Goal: Information Seeking & Learning: Understand process/instructions

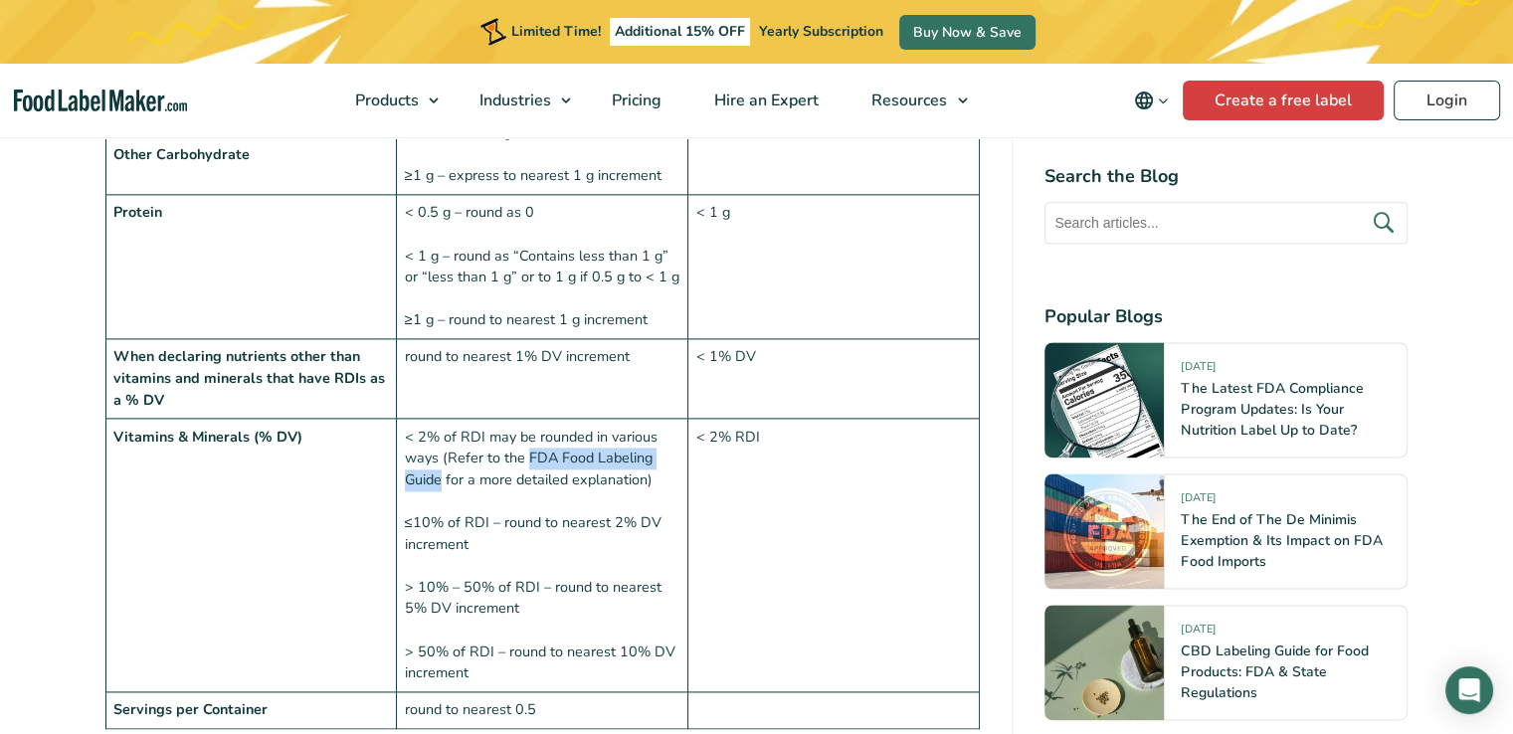
scroll to position [2586, 0]
click at [429, 419] on td "< 2% of RDI may be rounded in various ways (Refer to the FDA Food Labeling Guid…" at bounding box center [542, 556] width 291 height 274
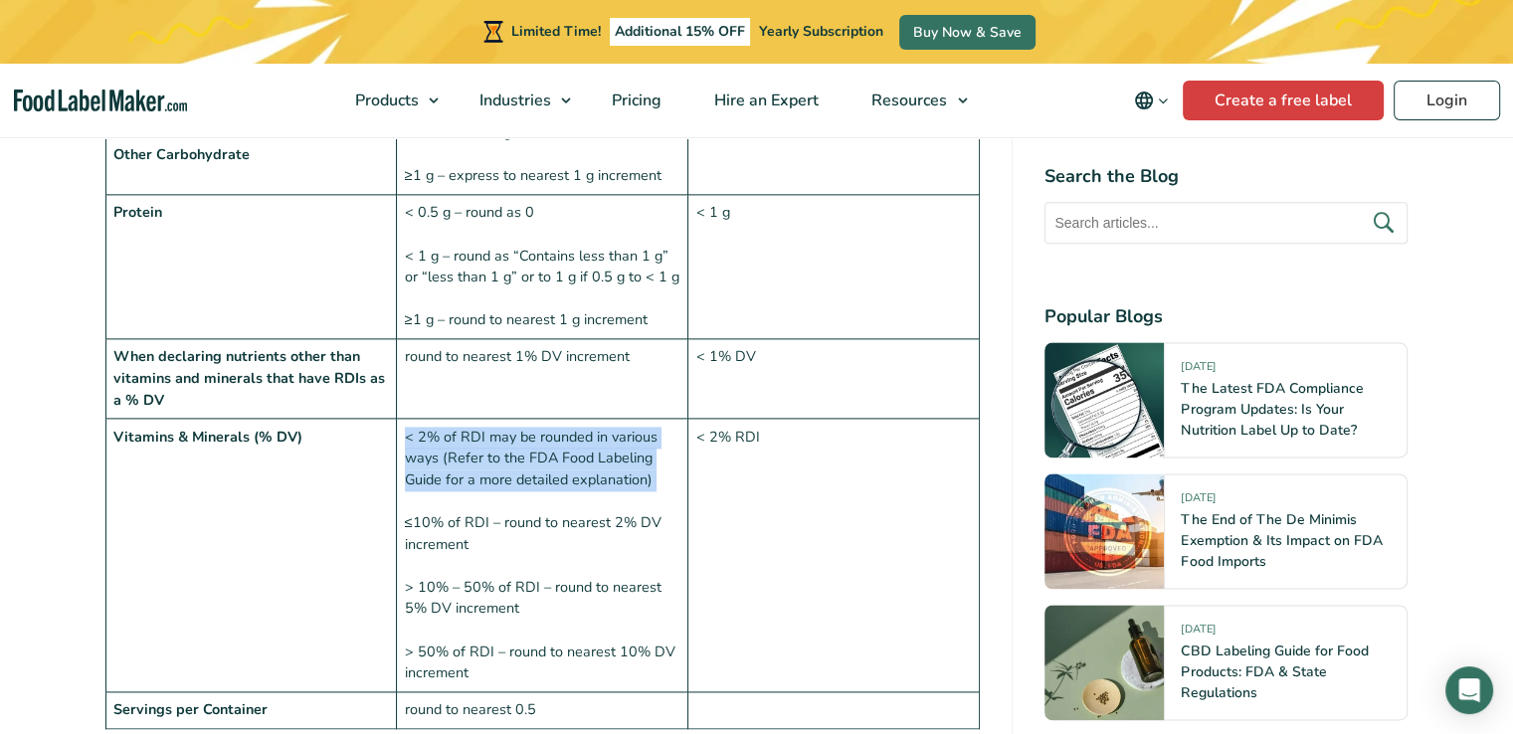
click at [429, 419] on td "< 2% of RDI may be rounded in various ways (Refer to the FDA Food Labeling Guid…" at bounding box center [542, 556] width 291 height 274
click at [433, 419] on td "< 2% of RDI may be rounded in various ways (Refer to the FDA Food Labeling Guid…" at bounding box center [542, 556] width 291 height 274
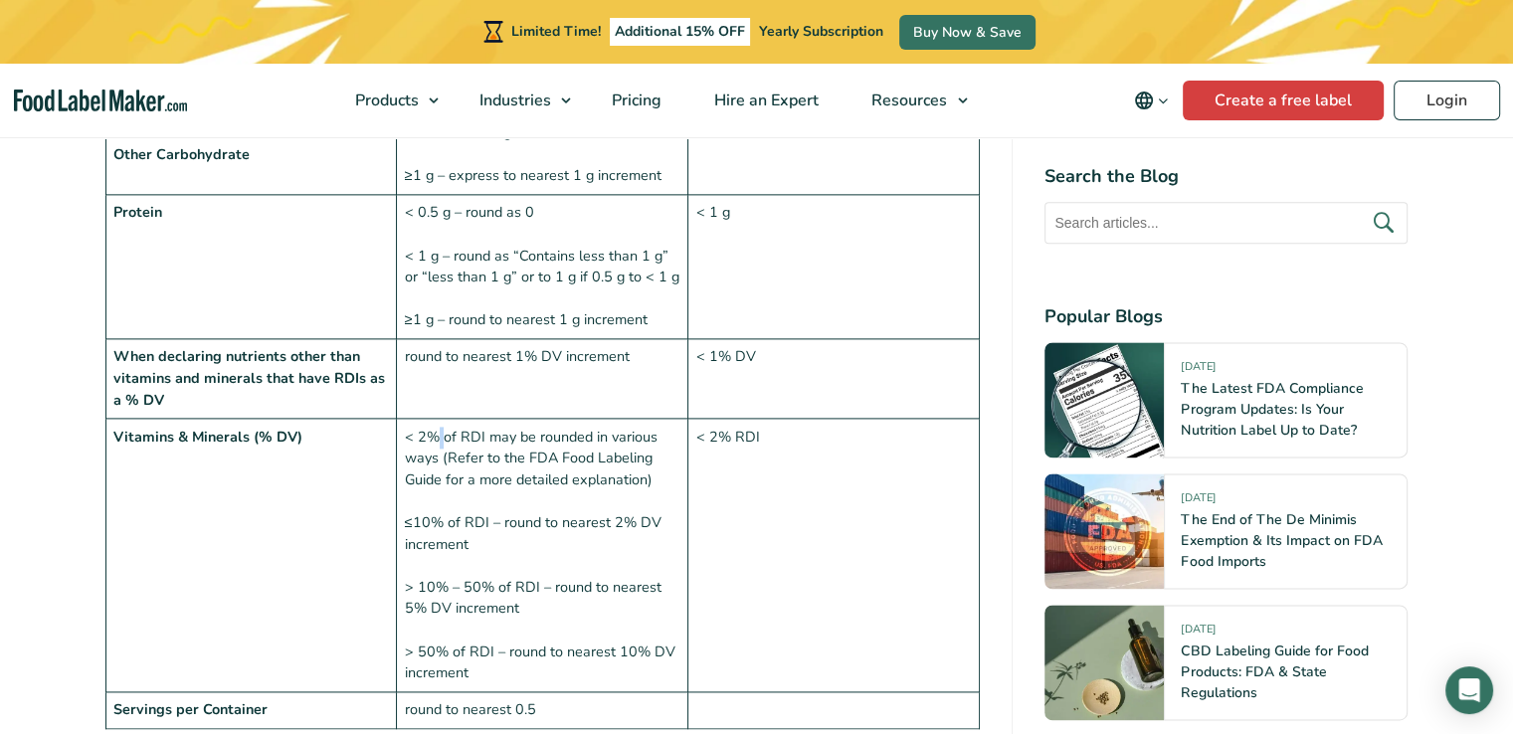
click at [433, 419] on td "< 2% of RDI may be rounded in various ways (Refer to the FDA Food Labeling Guid…" at bounding box center [542, 556] width 291 height 274
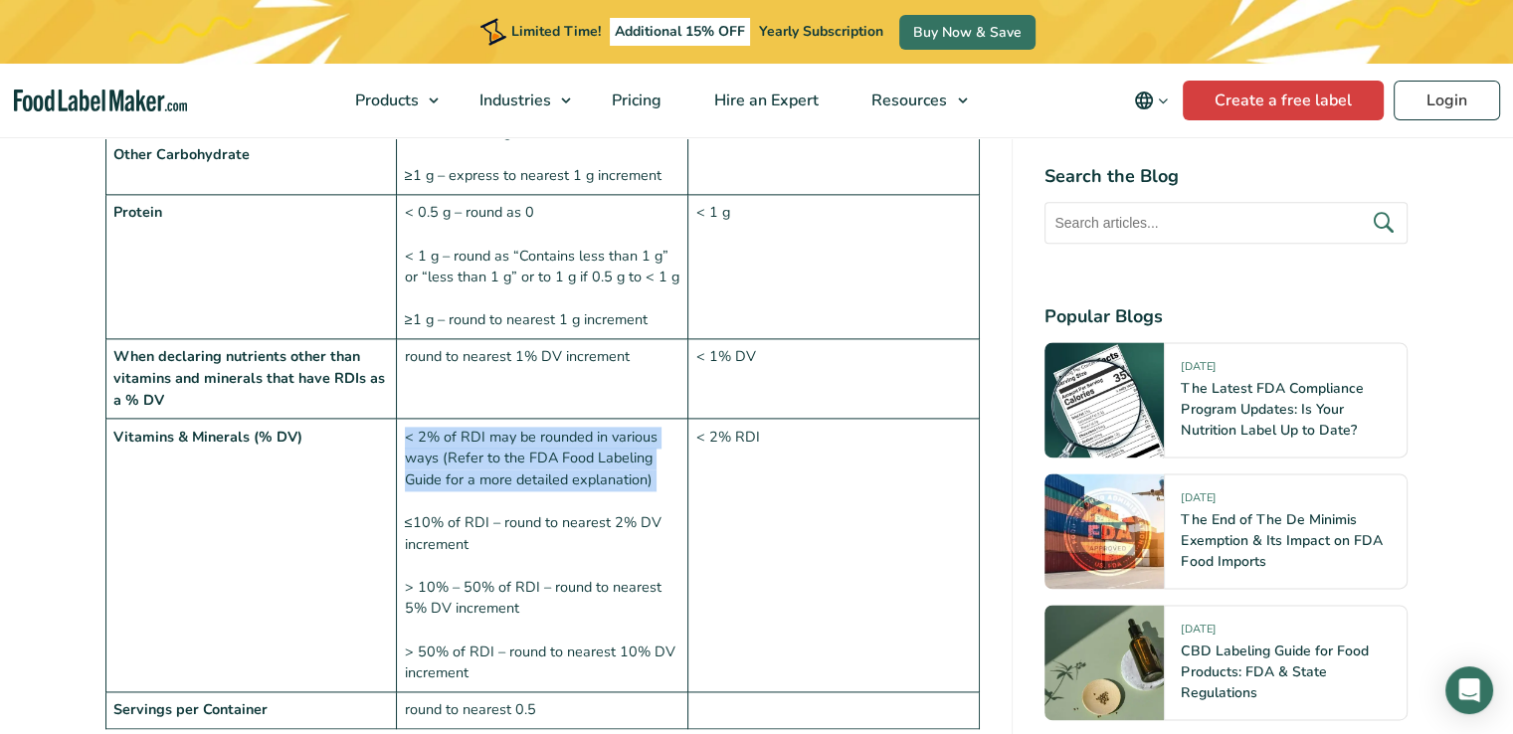
click at [433, 419] on td "< 2% of RDI may be rounded in various ways (Refer to the FDA Food Labeling Guid…" at bounding box center [542, 556] width 291 height 274
click at [522, 419] on td "< 2% of RDI may be rounded in various ways (Refer to the FDA Food Labeling Guid…" at bounding box center [542, 556] width 291 height 274
click at [535, 419] on td "< 2% of RDI may be rounded in various ways (Refer to the FDA Food Labeling Guid…" at bounding box center [542, 556] width 291 height 274
drag, startPoint x: 535, startPoint y: 407, endPoint x: 543, endPoint y: 416, distance: 12.0
click at [529, 430] on td "< 2% of RDI may be rounded in various ways (Refer to the FDA Food Labeling Guid…" at bounding box center [542, 556] width 291 height 274
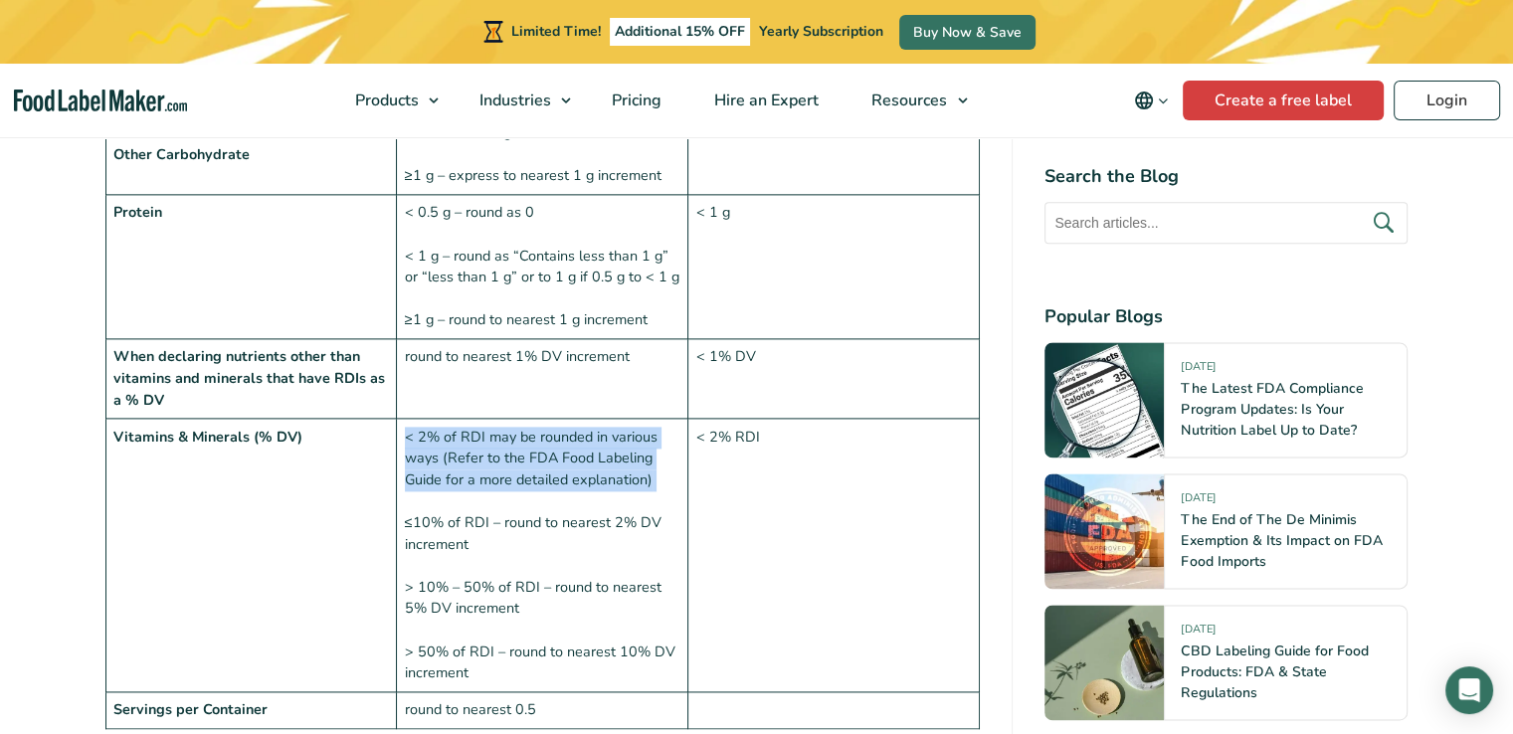
click at [543, 419] on td "< 2% of RDI may be rounded in various ways (Refer to the FDA Food Labeling Guid…" at bounding box center [542, 556] width 291 height 274
drag, startPoint x: 406, startPoint y: 386, endPoint x: 442, endPoint y: 427, distance: 54.3
click at [442, 427] on td "< 2% of RDI may be rounded in various ways (Refer to the FDA Food Labeling Guid…" at bounding box center [542, 556] width 291 height 274
copy td "< 2% of RDI may be rounded in various ways (Refer to the FDA Food Labeling Guide"
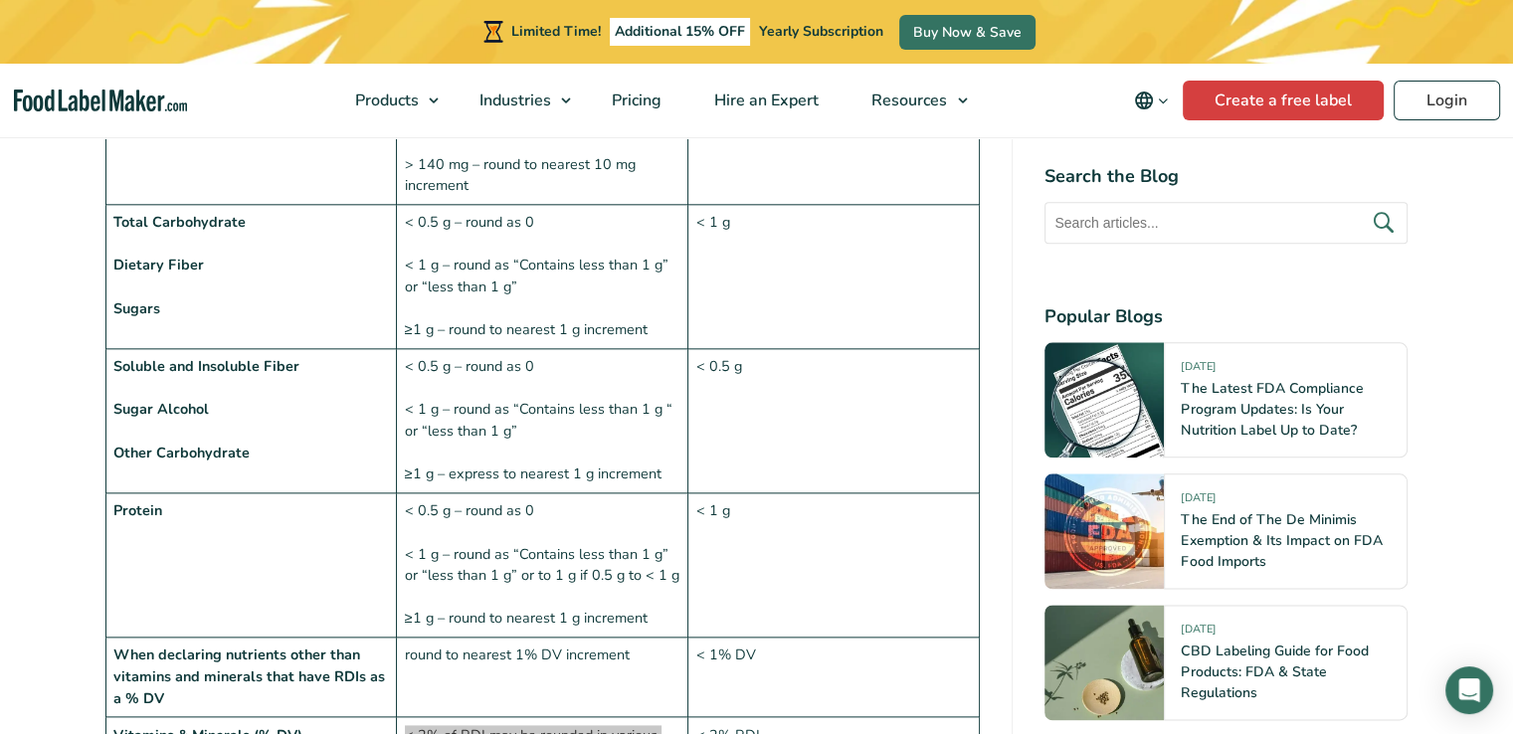
scroll to position [2387, 0]
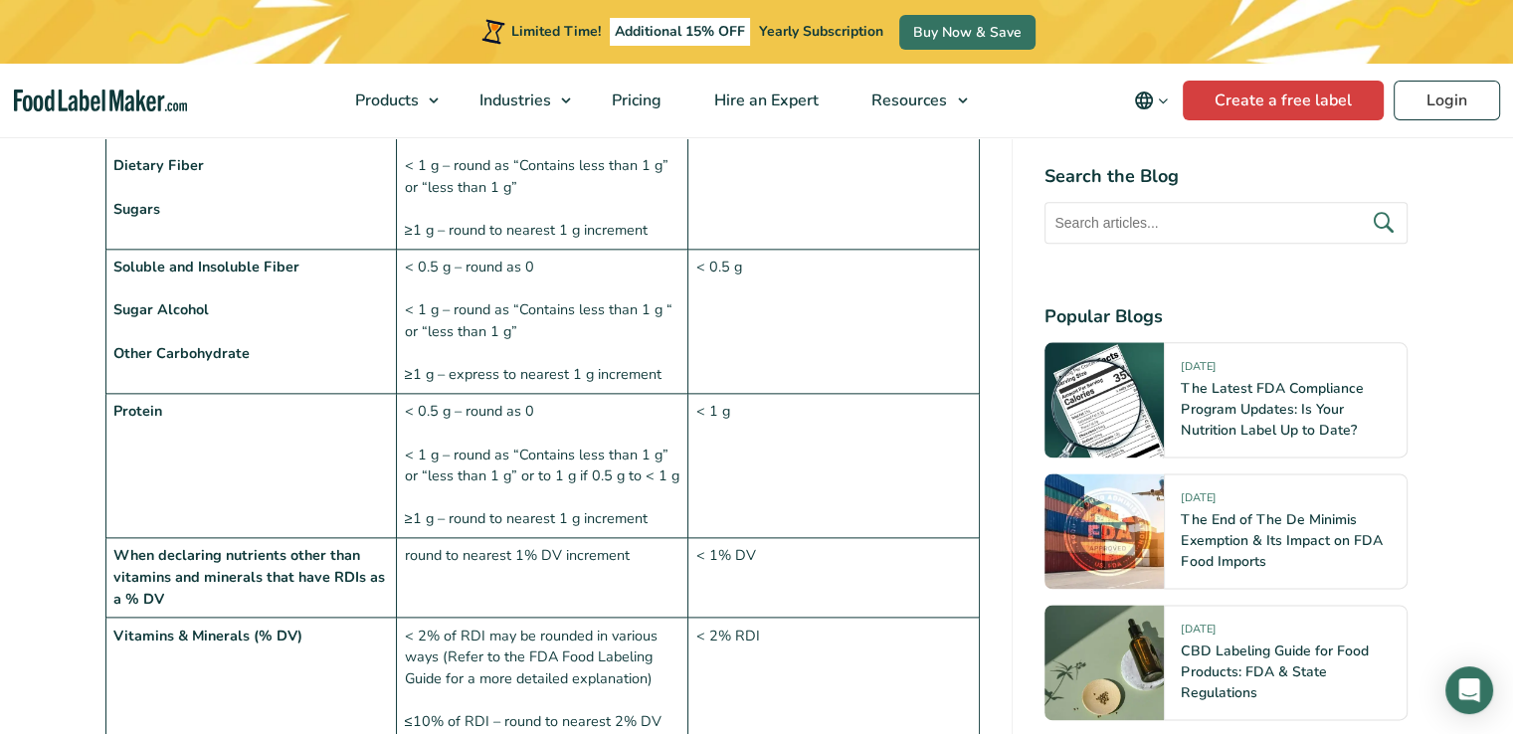
click at [389, 395] on td "Protein" at bounding box center [250, 466] width 291 height 144
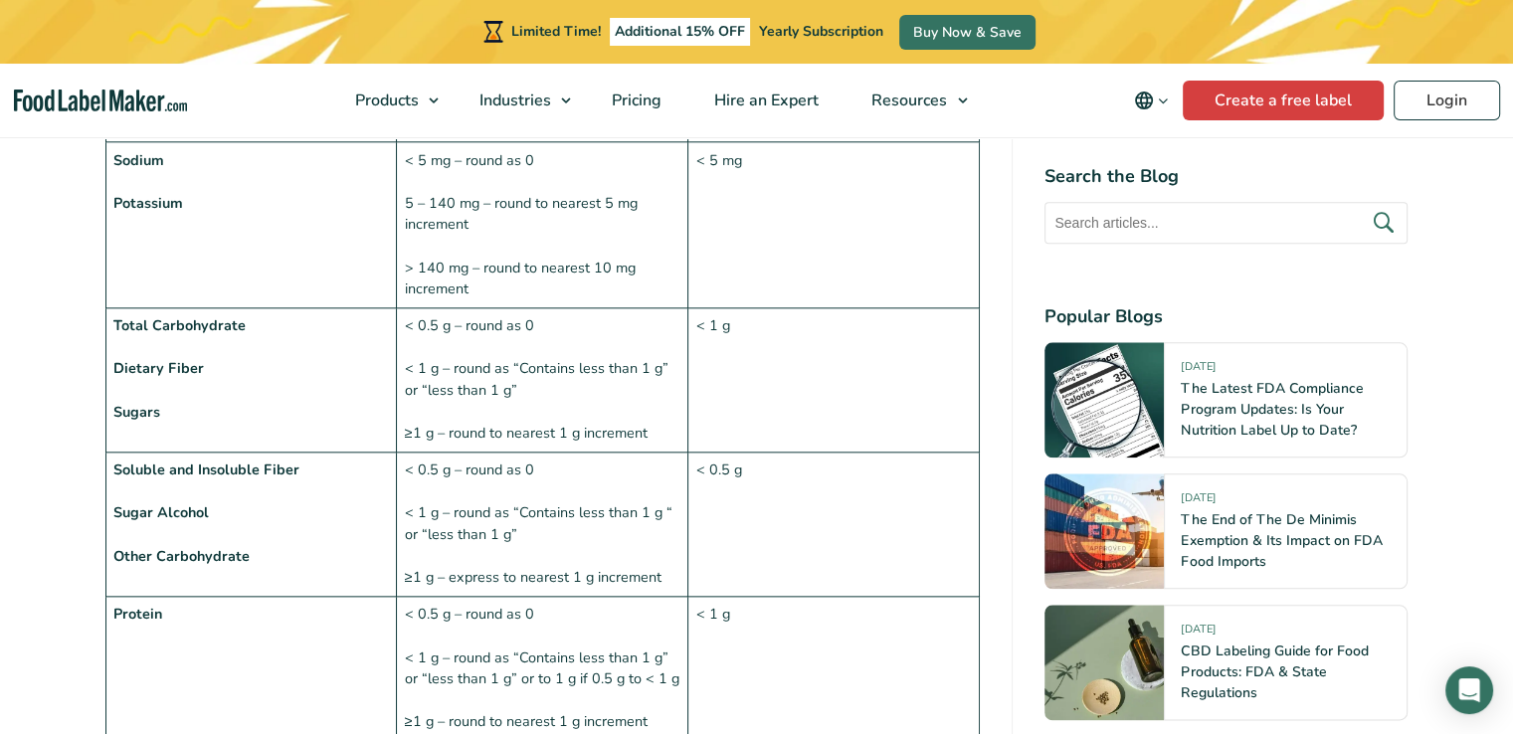
scroll to position [2188, 0]
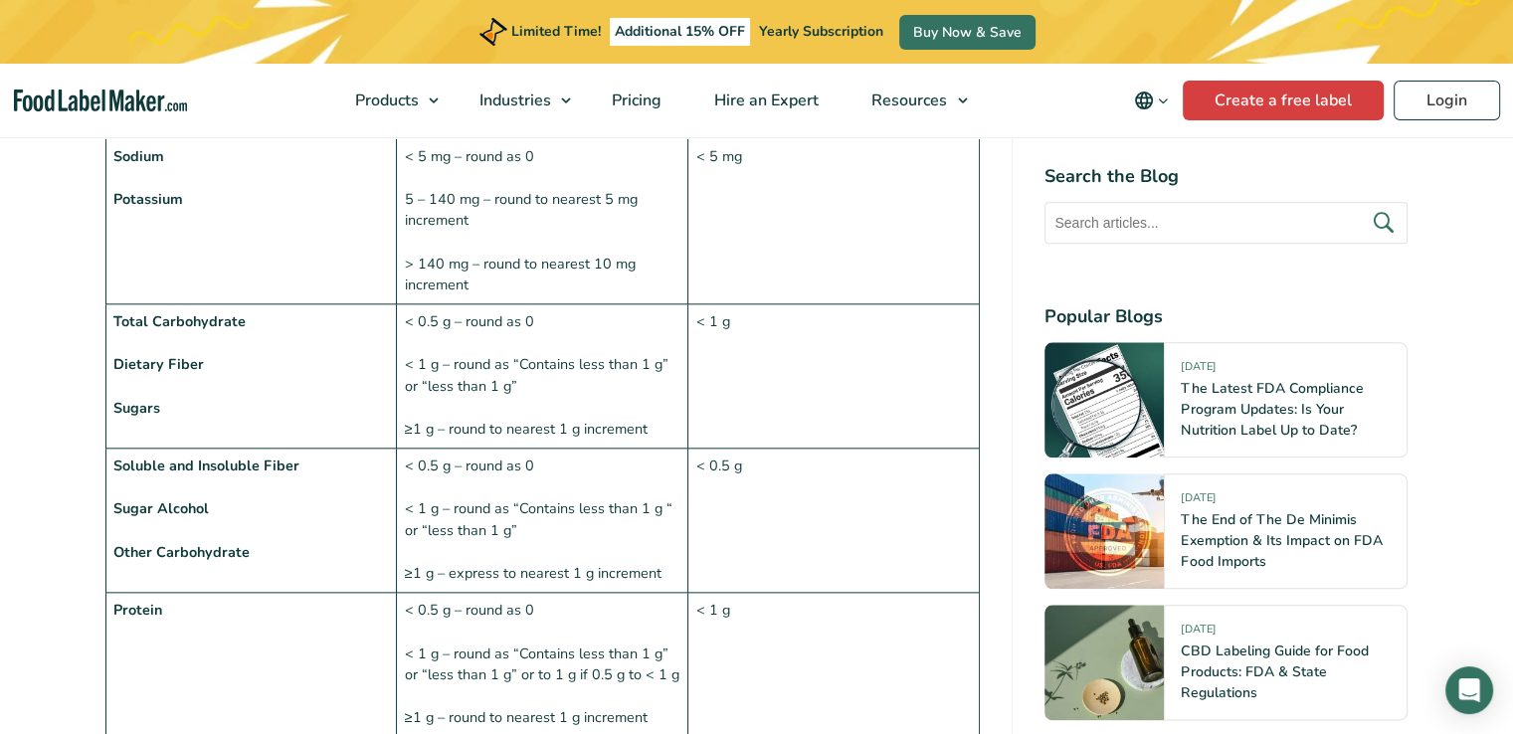
click at [512, 381] on td "< 0.5 g – round as 0 < 1 g – round as “Contains less than 1 g” or “less than 1 …" at bounding box center [542, 376] width 291 height 144
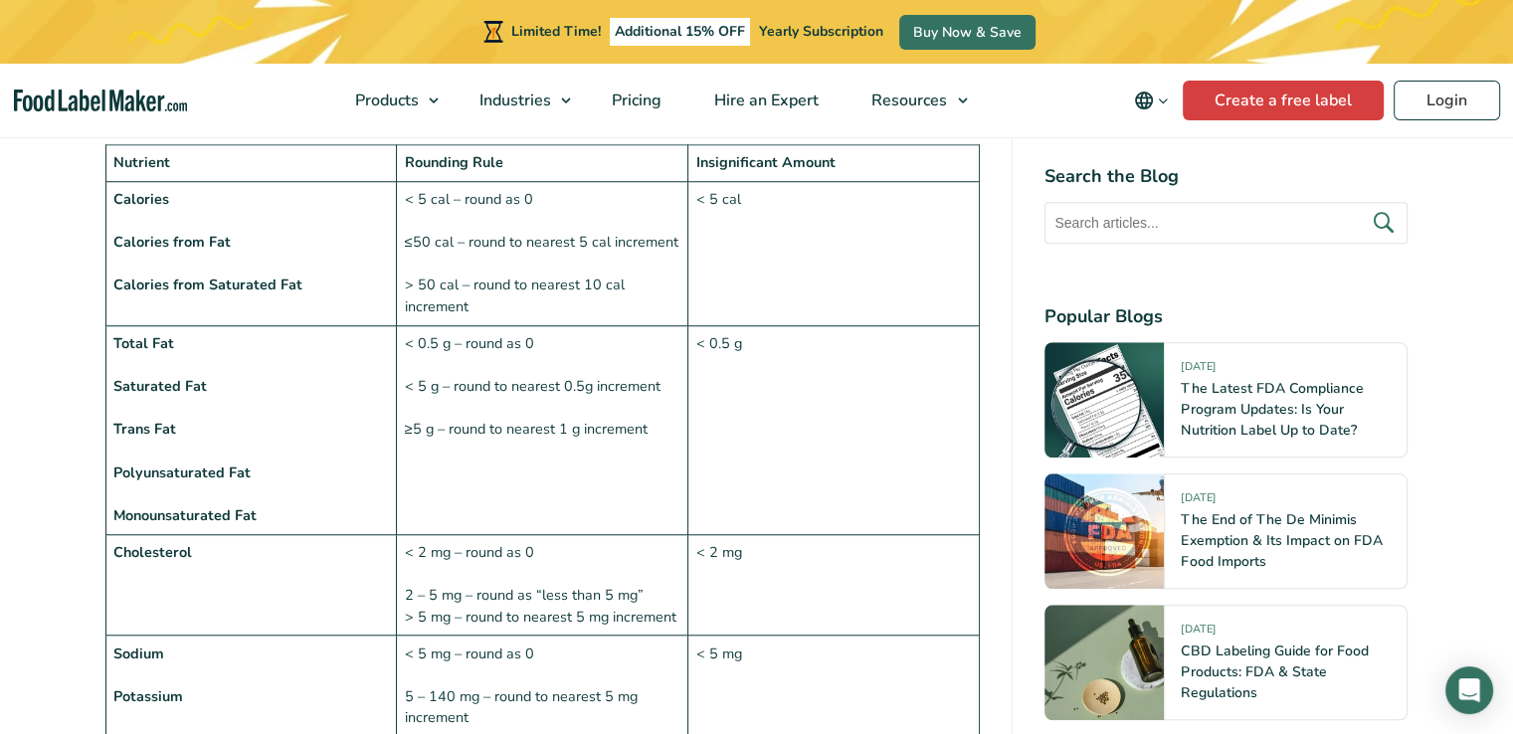
scroll to position [1592, 0]
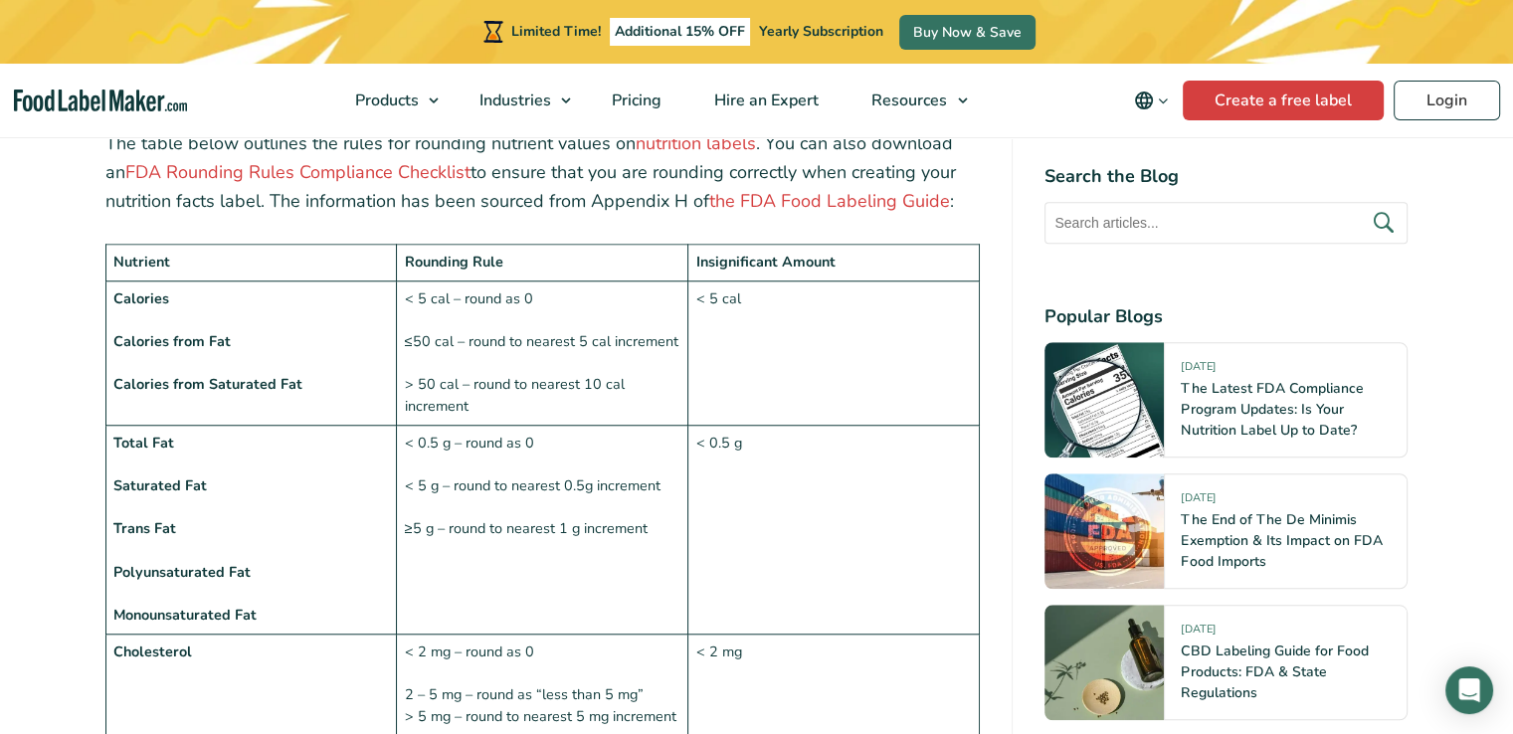
click at [429, 299] on td "< 5 cal – round as 0 ≤50 cal – round to nearest 5 cal increment > 50 cal – roun…" at bounding box center [542, 353] width 291 height 144
click at [424, 350] on td "< 5 cal – round as 0 ≤50 cal – round to nearest 5 cal increment > 50 cal – roun…" at bounding box center [542, 353] width 291 height 144
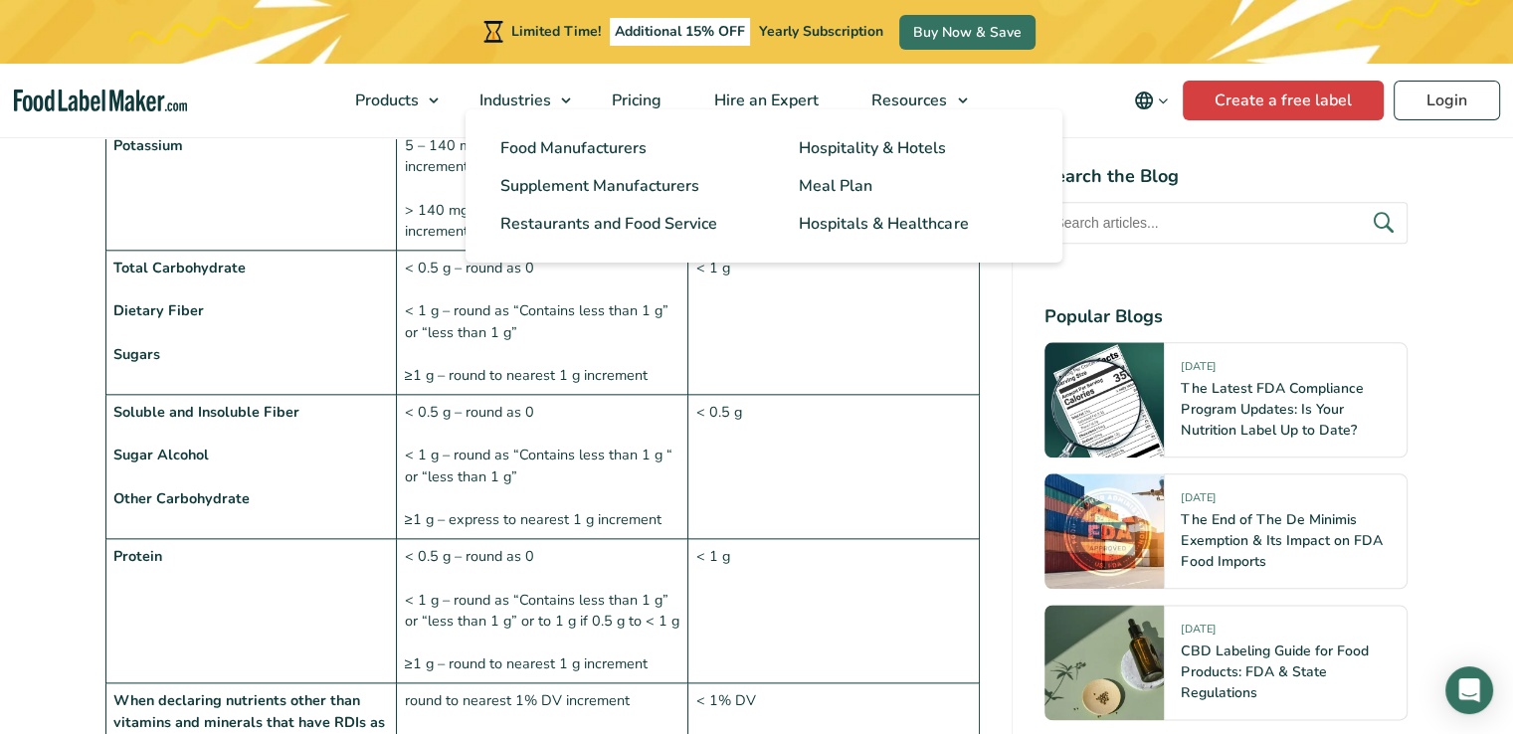
scroll to position [2288, 0]
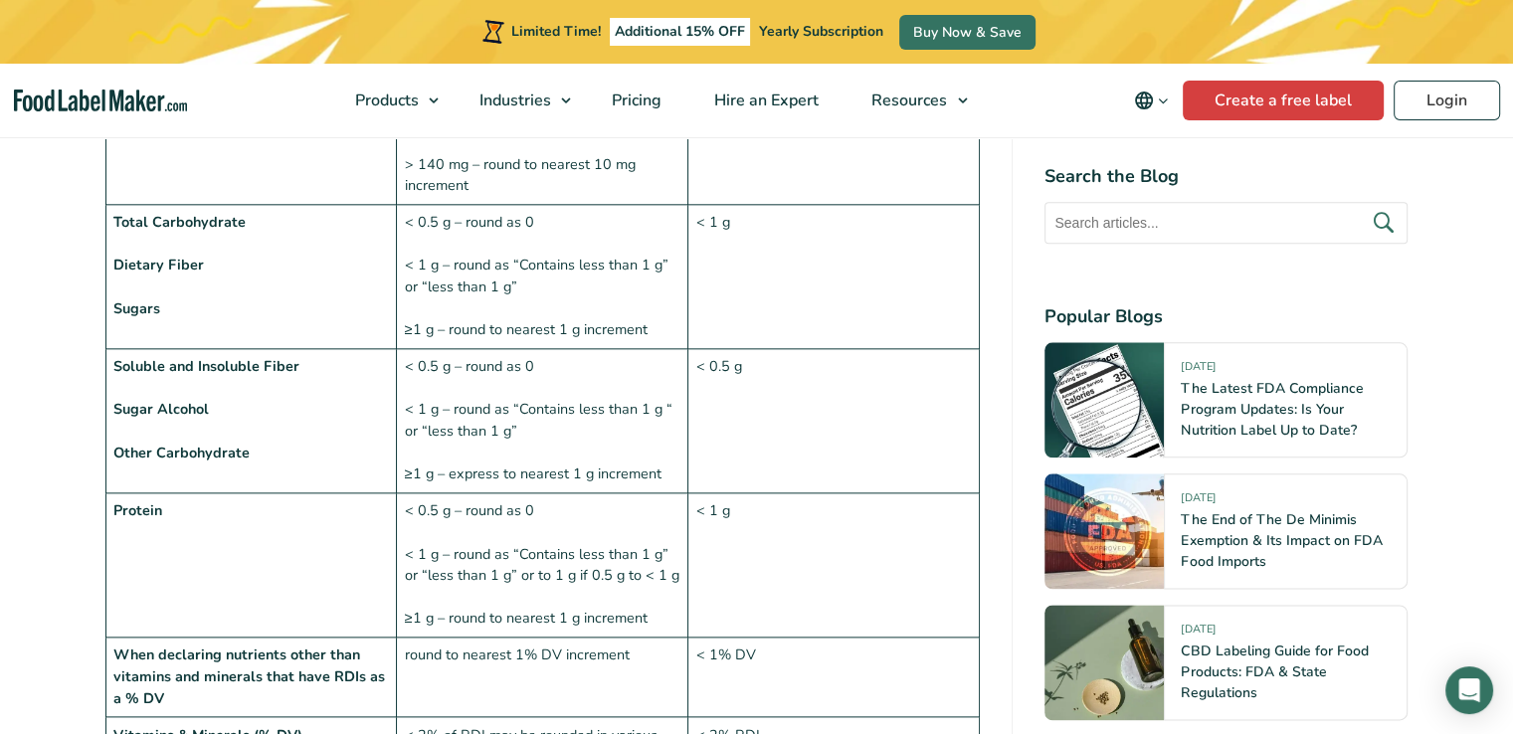
click at [379, 586] on td "Protein" at bounding box center [250, 565] width 291 height 144
click at [421, 285] on td "< 0.5 g – round as 0 < 1 g – round as “Contains less than 1 g” or “less than 1 …" at bounding box center [542, 277] width 291 height 144
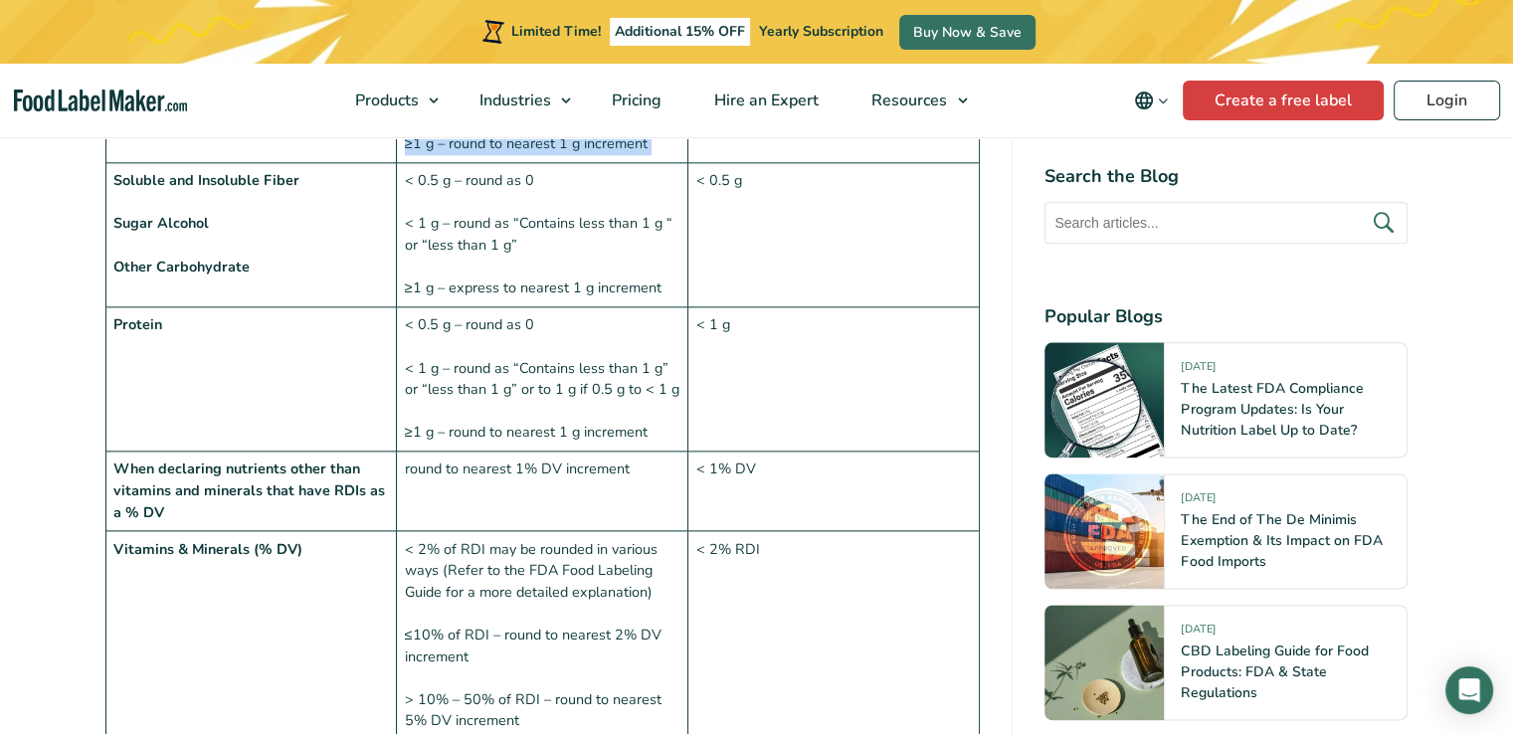
scroll to position [2586, 0]
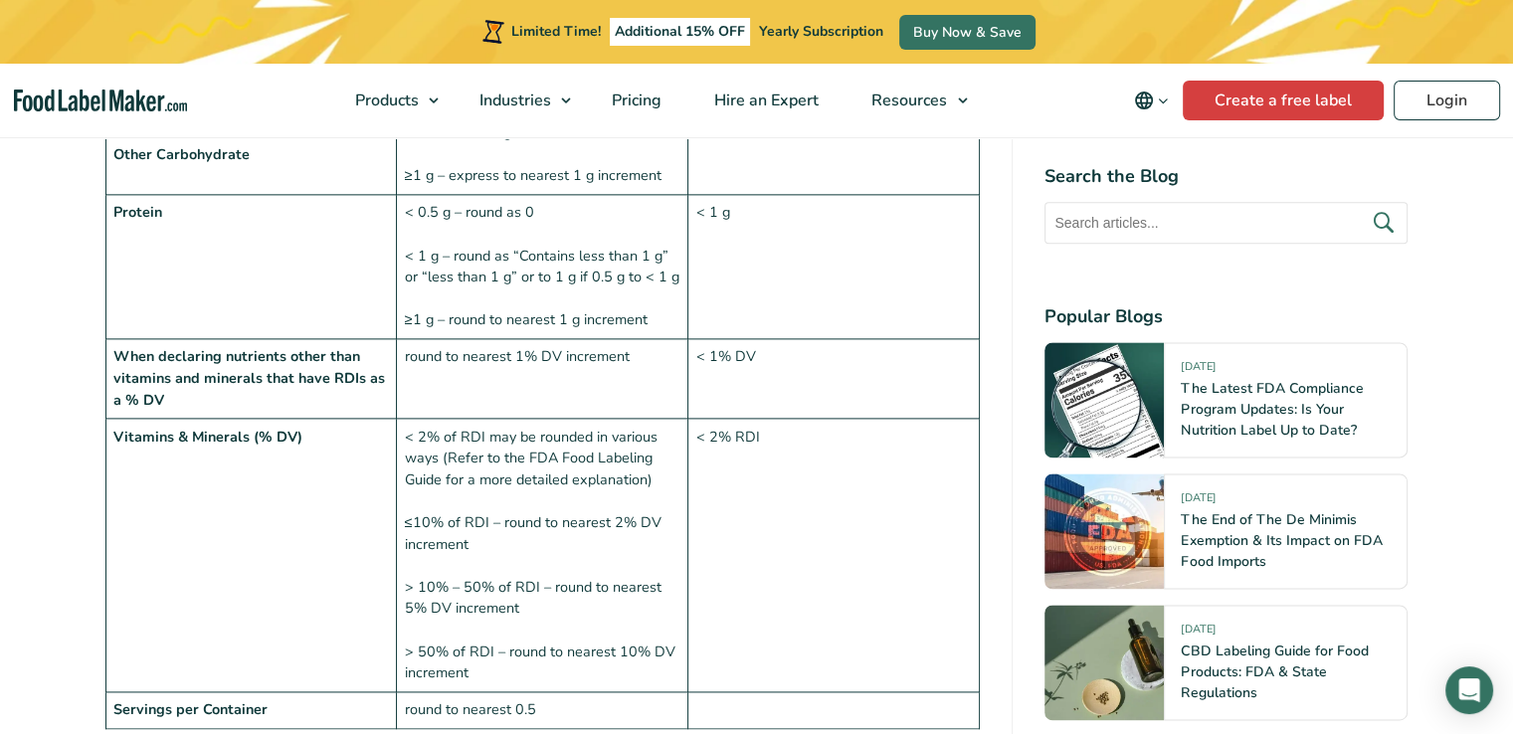
click at [233, 427] on strong "Vitamins & Minerals (% DV)" at bounding box center [207, 437] width 189 height 20
click at [430, 471] on td "< 2% of RDI may be rounded in various ways (Refer to the FDA Food Labeling Guid…" at bounding box center [542, 556] width 291 height 274
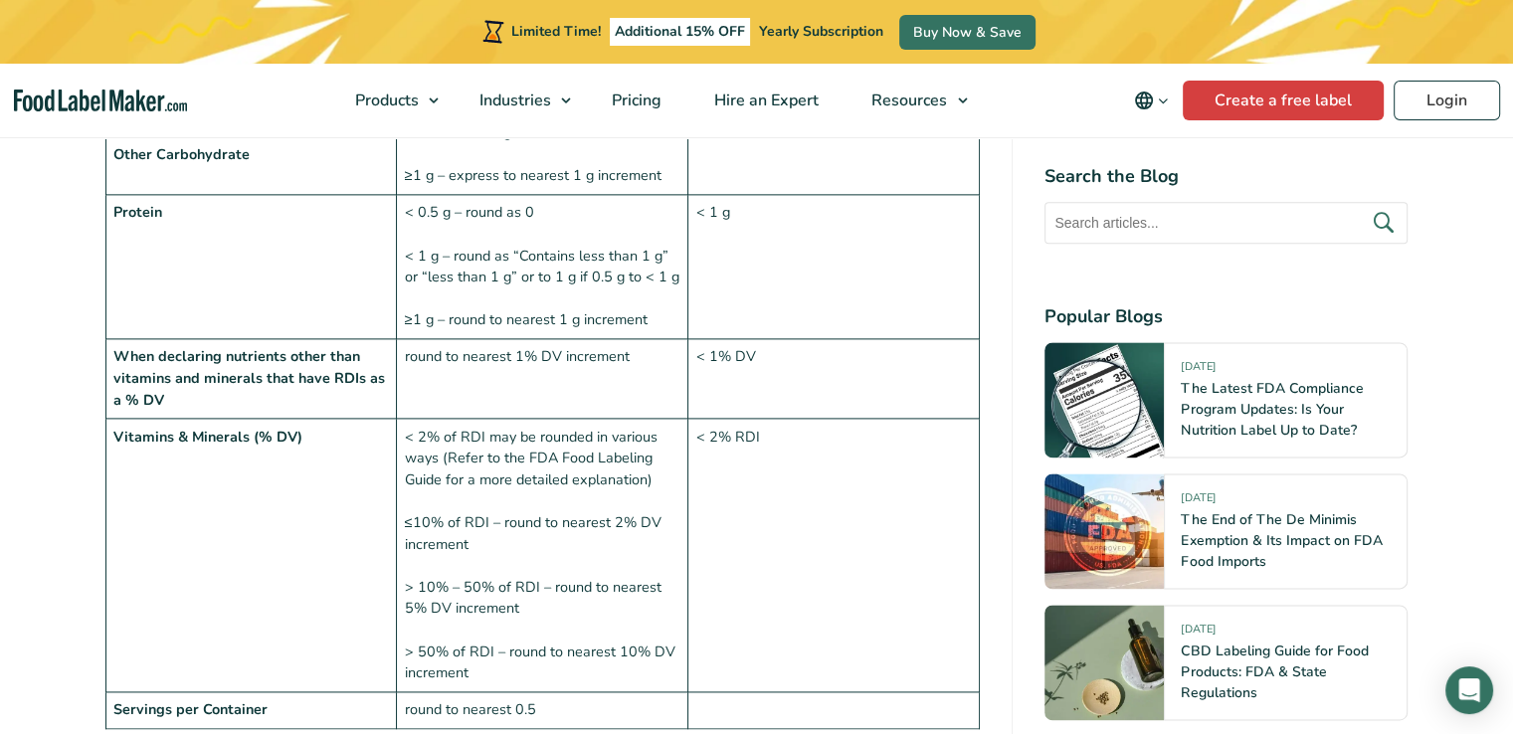
click at [329, 511] on td "Vitamins & Minerals (% DV)" at bounding box center [250, 556] width 291 height 274
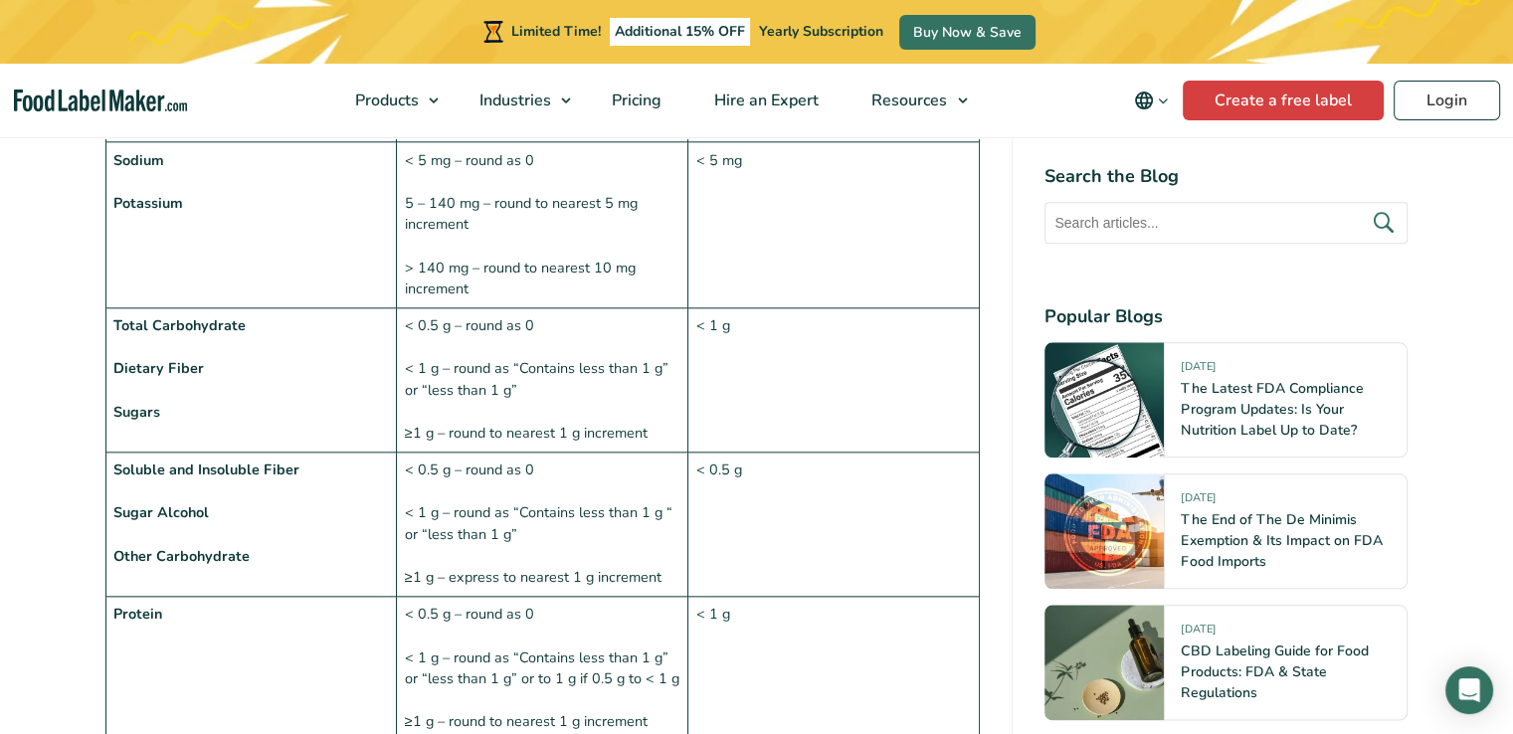
scroll to position [2188, 0]
